Goal: Register for event/course

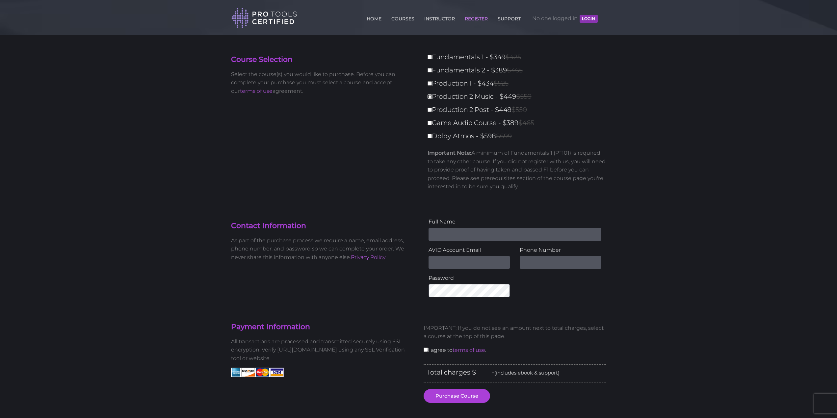
click at [430, 95] on input "Production 2 Music - $449 $550" at bounding box center [429, 96] width 4 height 4
checkbox input "true"
type input "449"
click at [429, 98] on input "Production 2 Music - $449 $550" at bounding box center [429, 96] width 4 height 4
checkbox input "false"
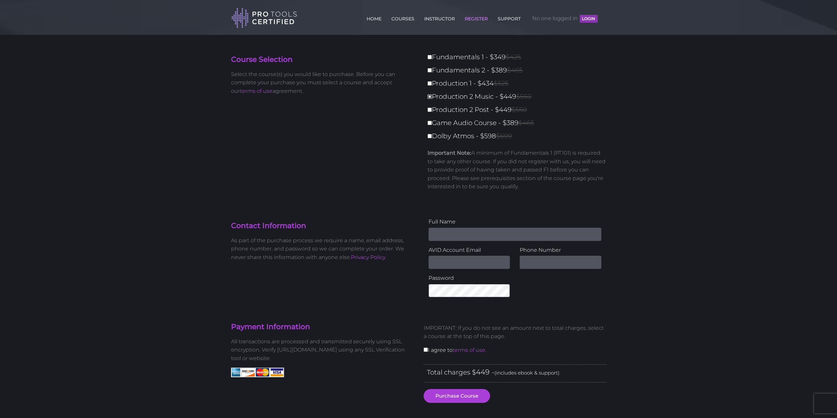
type input "0"
click at [430, 58] on input "Fundamentals 1 - $349 $425" at bounding box center [429, 57] width 4 height 4
checkbox input "true"
type input "349"
click at [471, 232] on input "Name" at bounding box center [514, 234] width 173 height 13
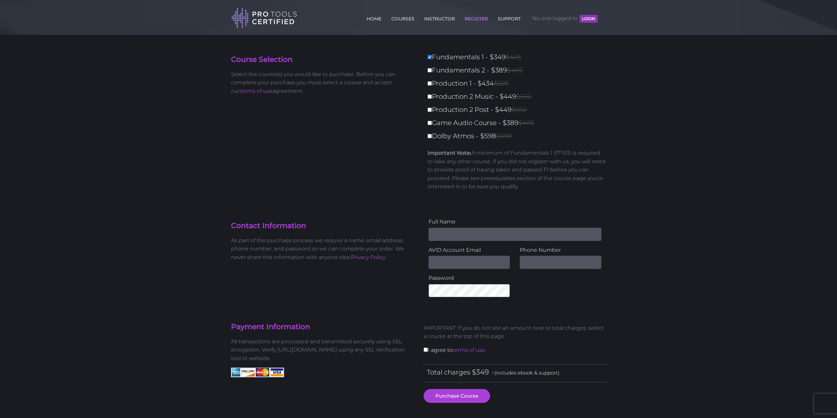
click at [446, 231] on input "Name" at bounding box center [514, 234] width 173 height 13
type input "[PERSON_NAME]"
type input "[EMAIL_ADDRESS][PERSON_NAME][DOMAIN_NAME]"
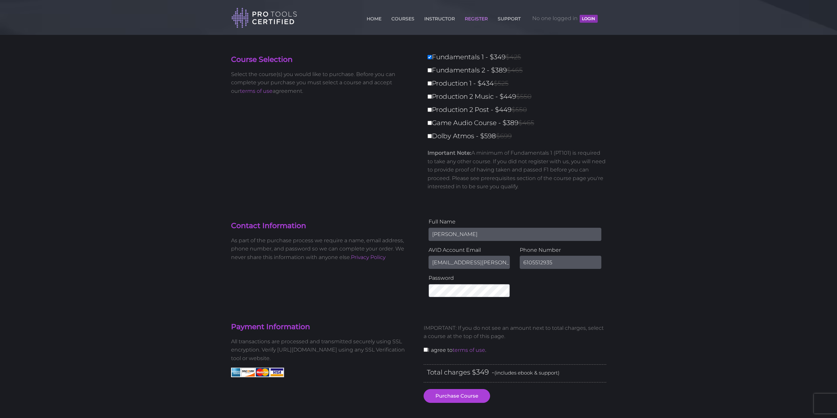
type input "6105512935"
click at [426, 351] on input "checkbox" at bounding box center [425, 349] width 4 height 4
checkbox input "true"
click at [449, 391] on button "Purchase Course" at bounding box center [456, 396] width 66 height 14
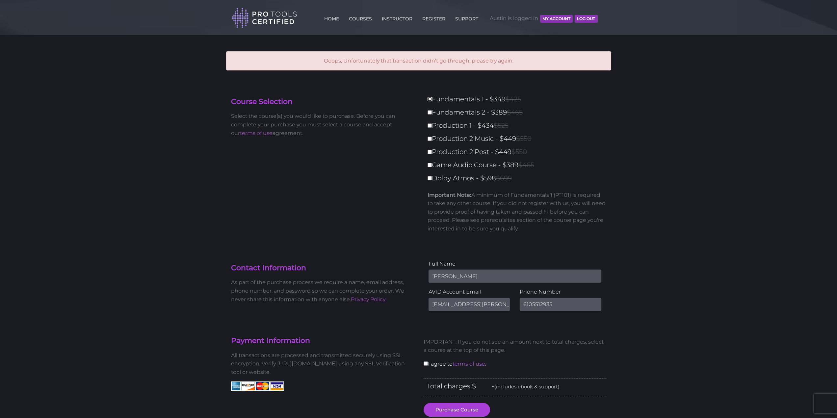
click at [430, 98] on input "Fundamentals 1 - $349 $425" at bounding box center [429, 99] width 4 height 4
checkbox input "true"
type input "349"
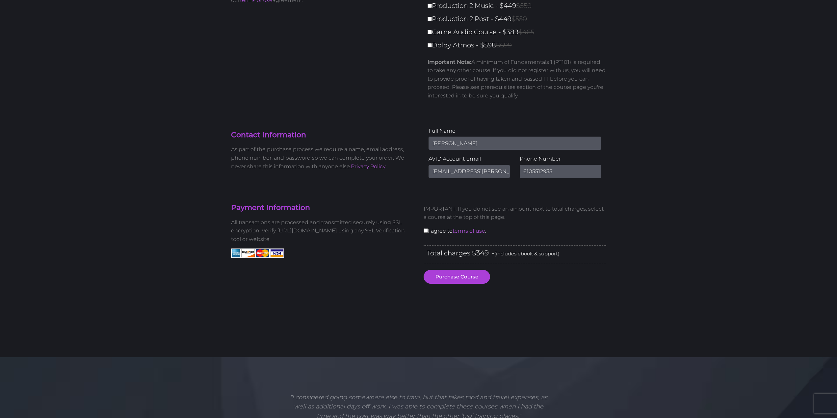
scroll to position [165, 0]
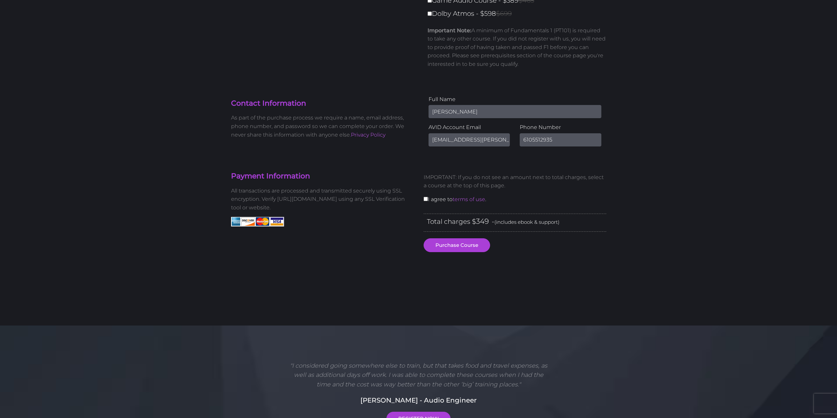
click at [428, 200] on div "IMPORTANT: If you do not see an amount next to total charges, select a course a…" at bounding box center [515, 191] width 192 height 46
click at [425, 199] on input "checkbox" at bounding box center [425, 199] width 4 height 4
checkbox input "true"
click at [456, 242] on button "Purchase Course" at bounding box center [456, 245] width 66 height 14
